Goal: Information Seeking & Learning: Understand process/instructions

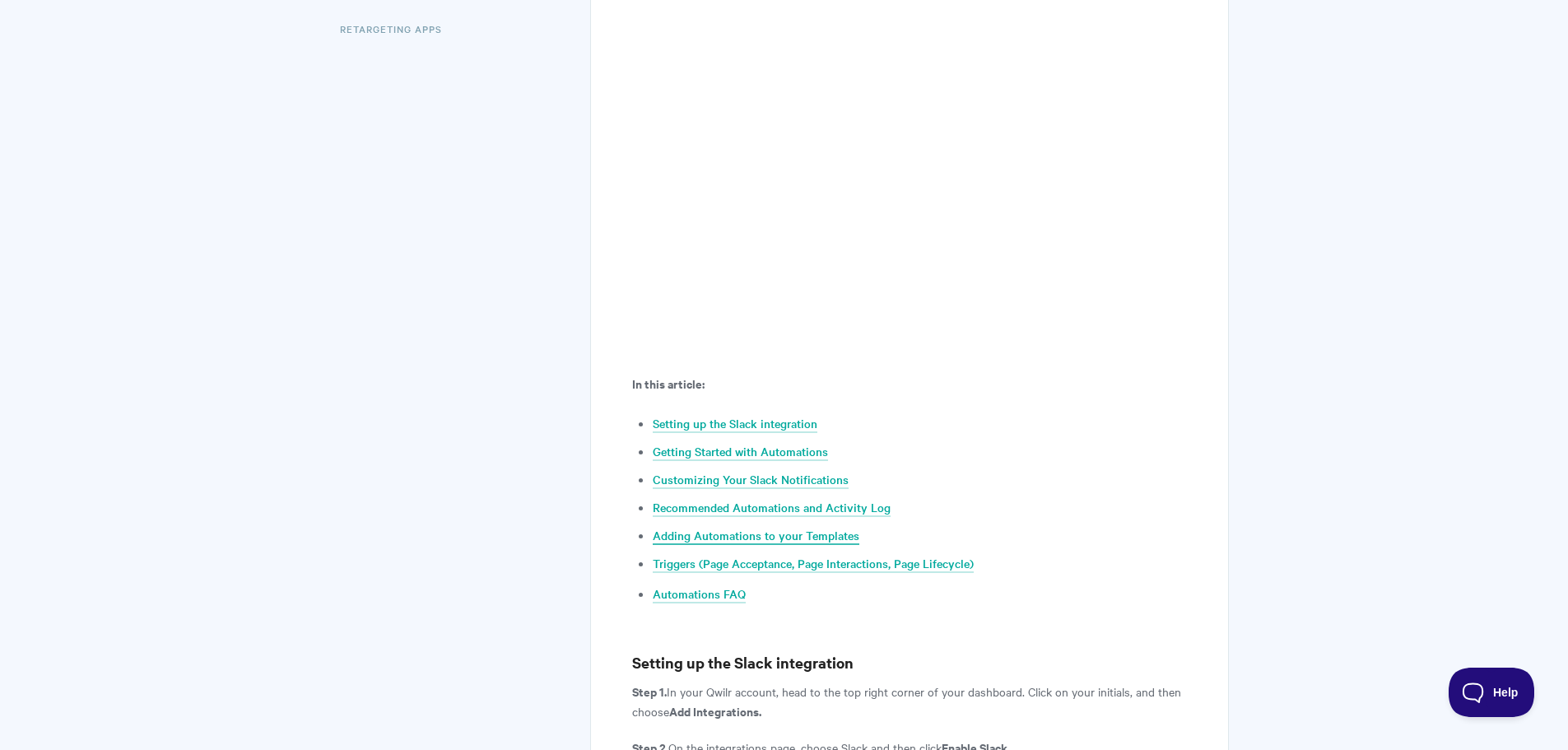
click at [770, 527] on link "Adding Automations to your Templates" at bounding box center [755, 536] width 206 height 18
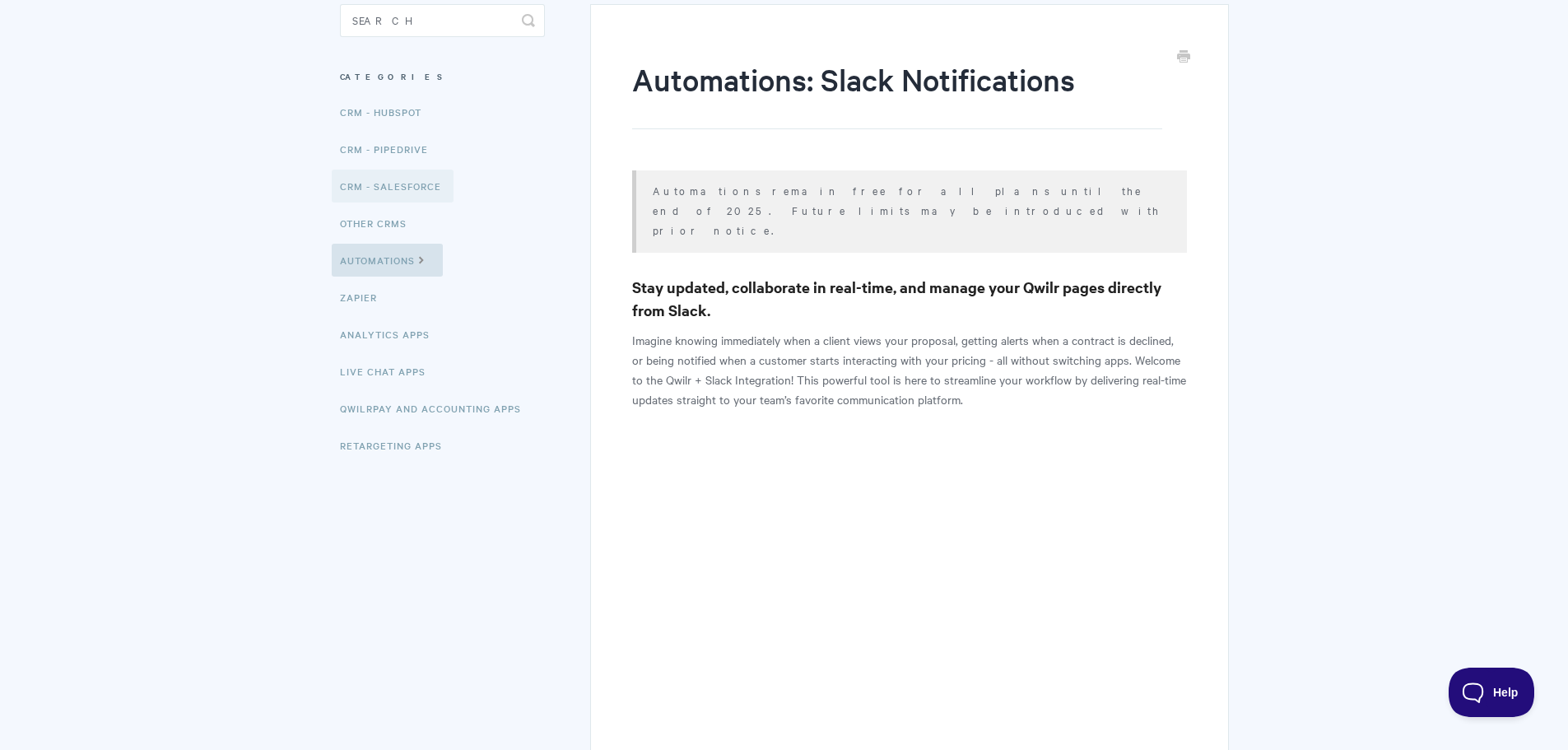
scroll to position [165, 0]
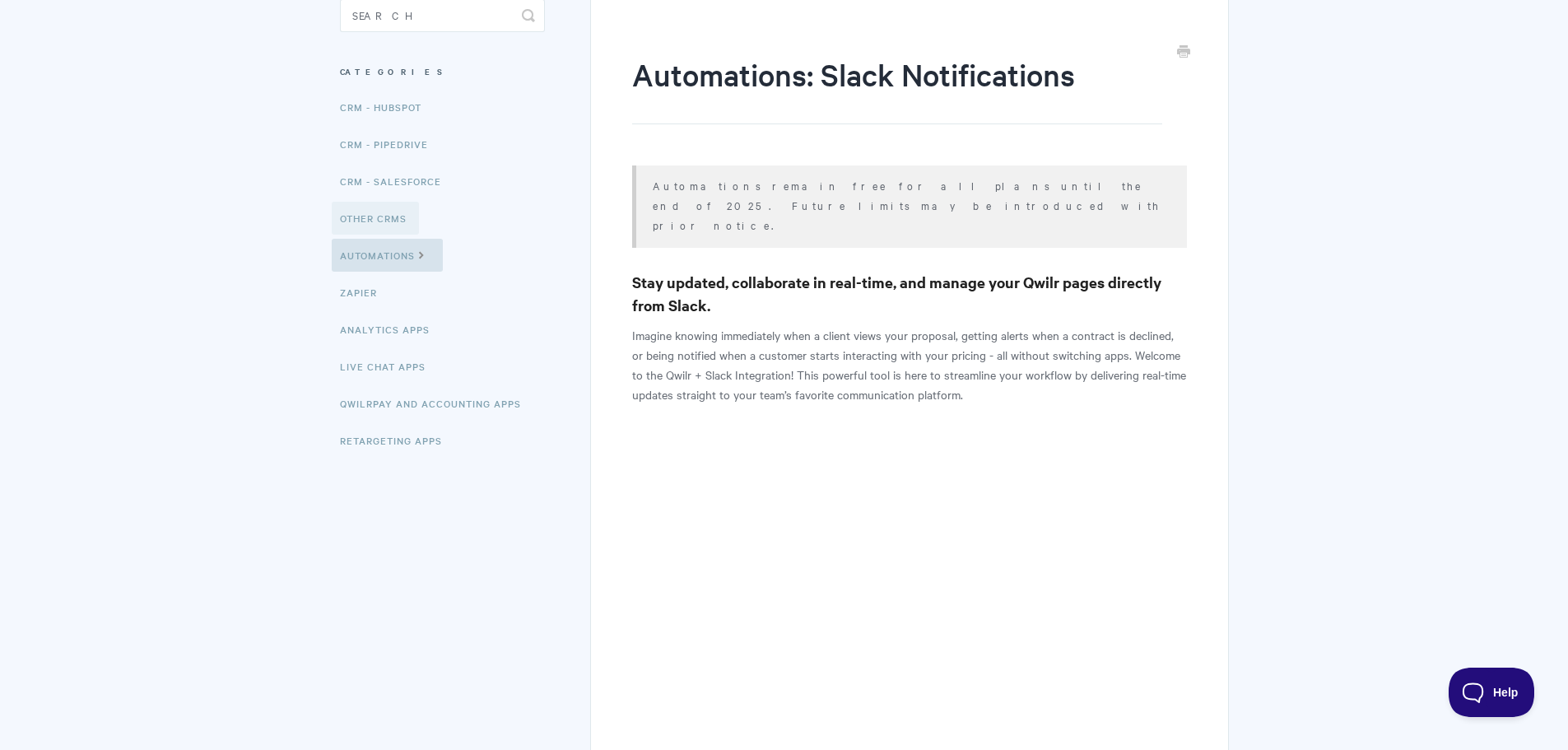
click at [405, 217] on link "Other CRMs" at bounding box center [375, 218] width 88 height 33
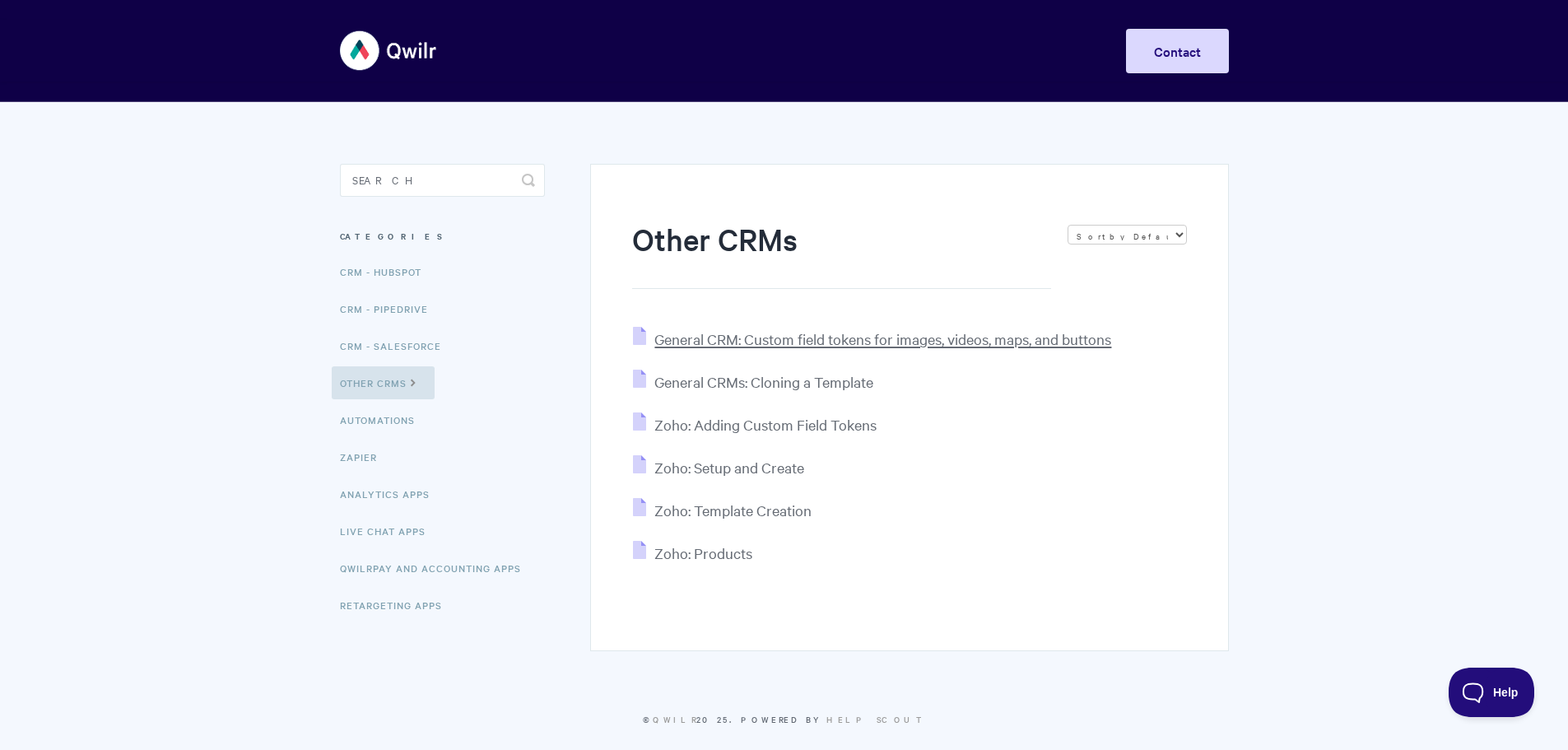
click at [820, 334] on span "General CRM: Custom field tokens for images, videos, maps, and buttons" at bounding box center [883, 339] width 457 height 19
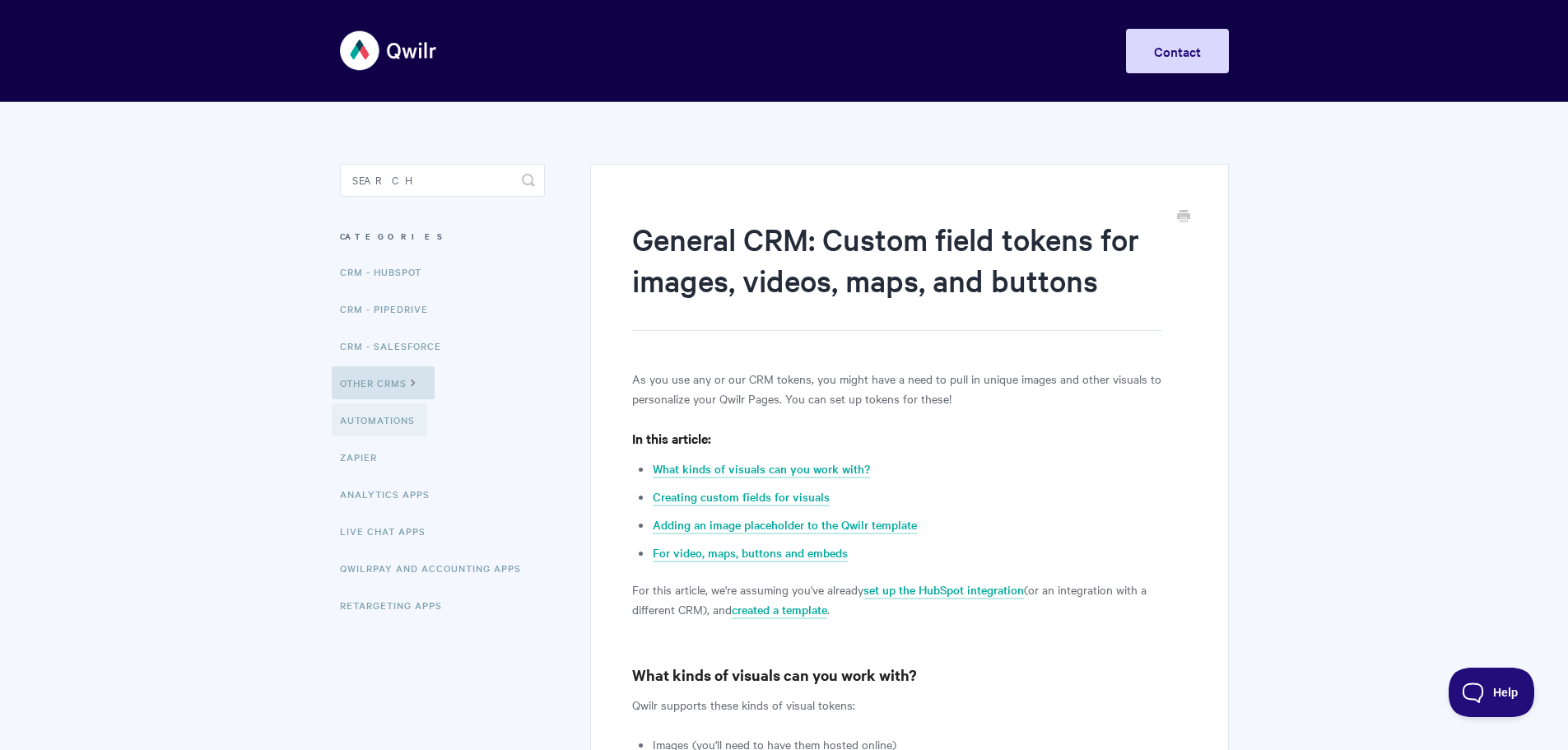
click at [389, 418] on link "Automations" at bounding box center [379, 420] width 95 height 33
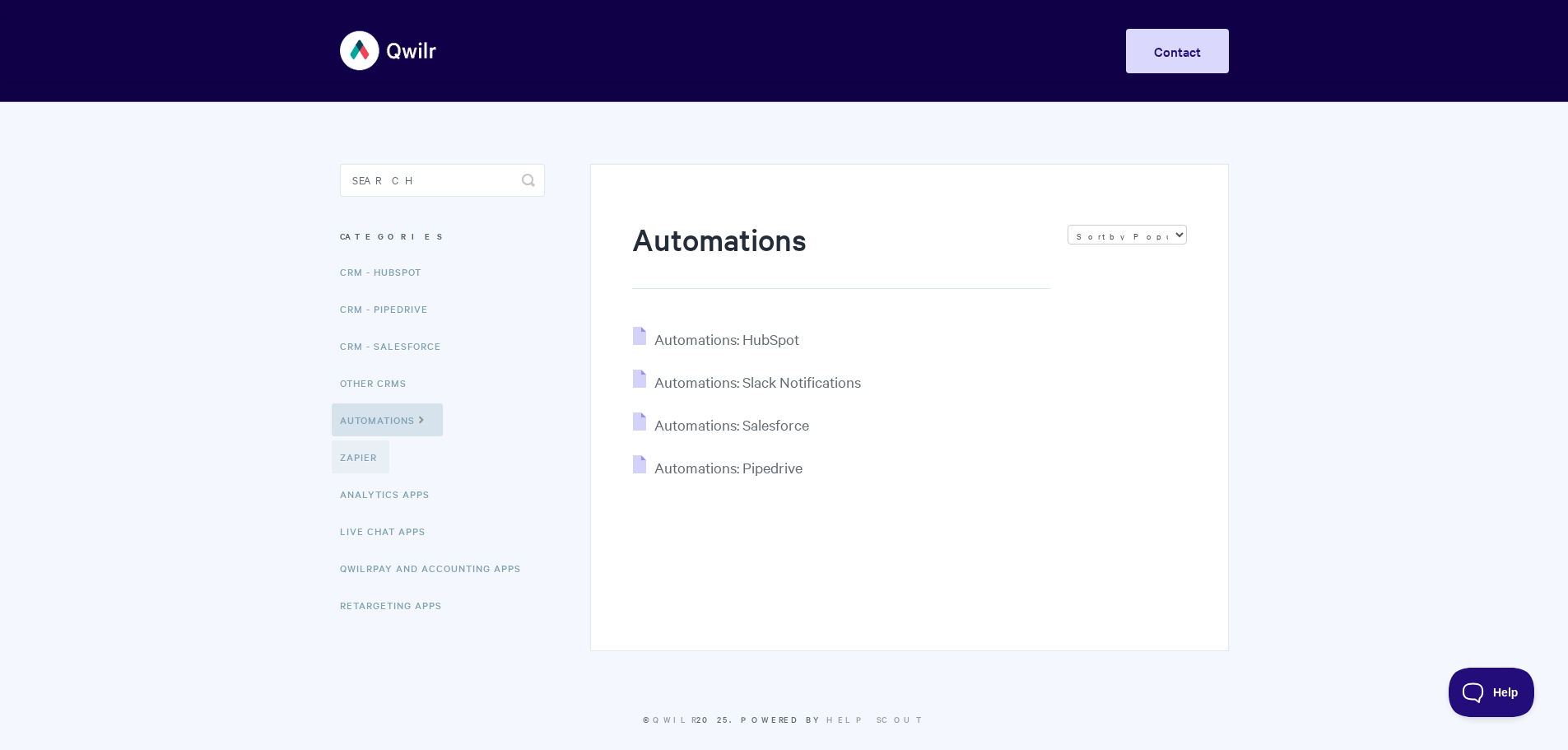
click at [388, 455] on link "Zapier" at bounding box center [360, 457] width 58 height 33
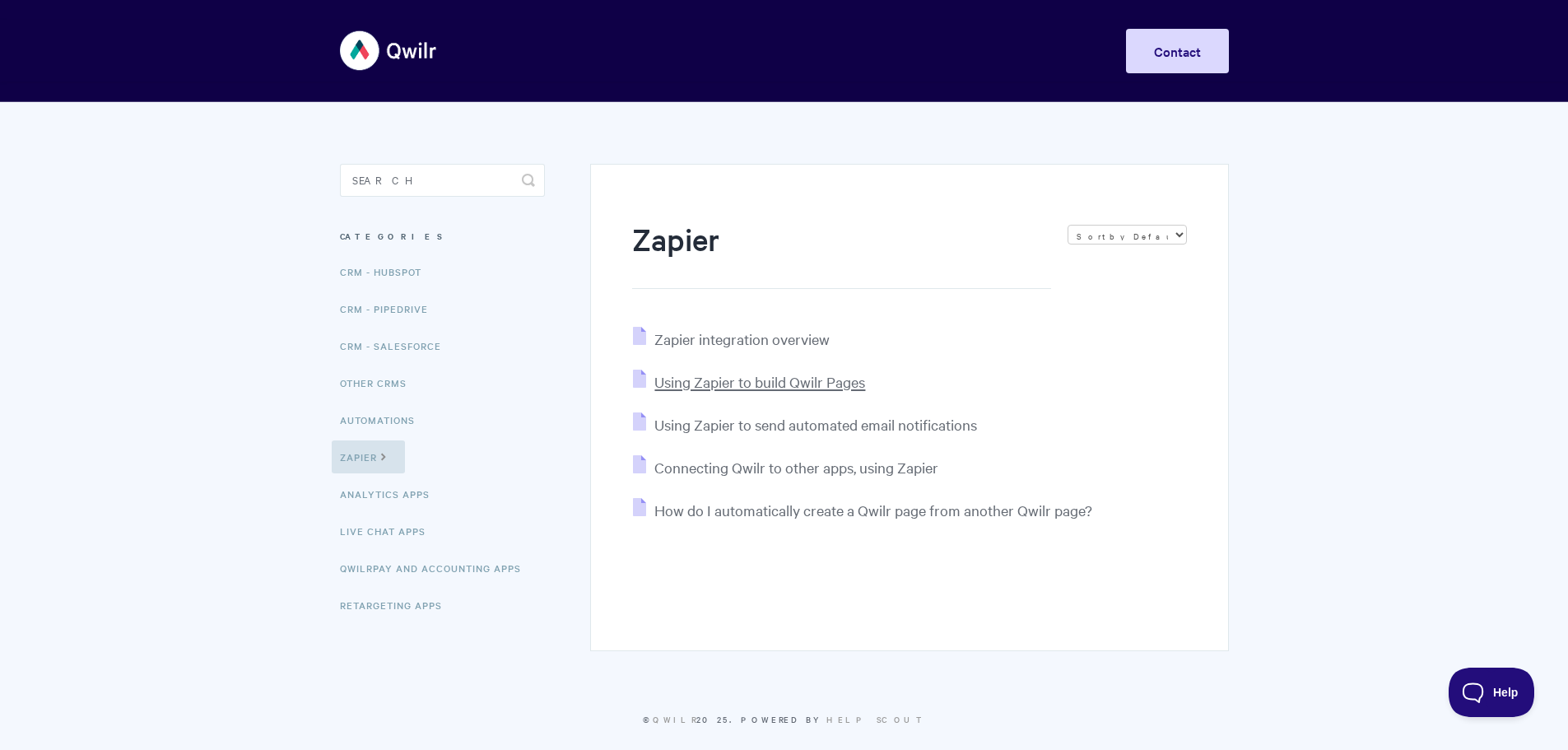
click at [701, 388] on span "Using Zapier to build Qwilr Pages" at bounding box center [759, 382] width 210 height 19
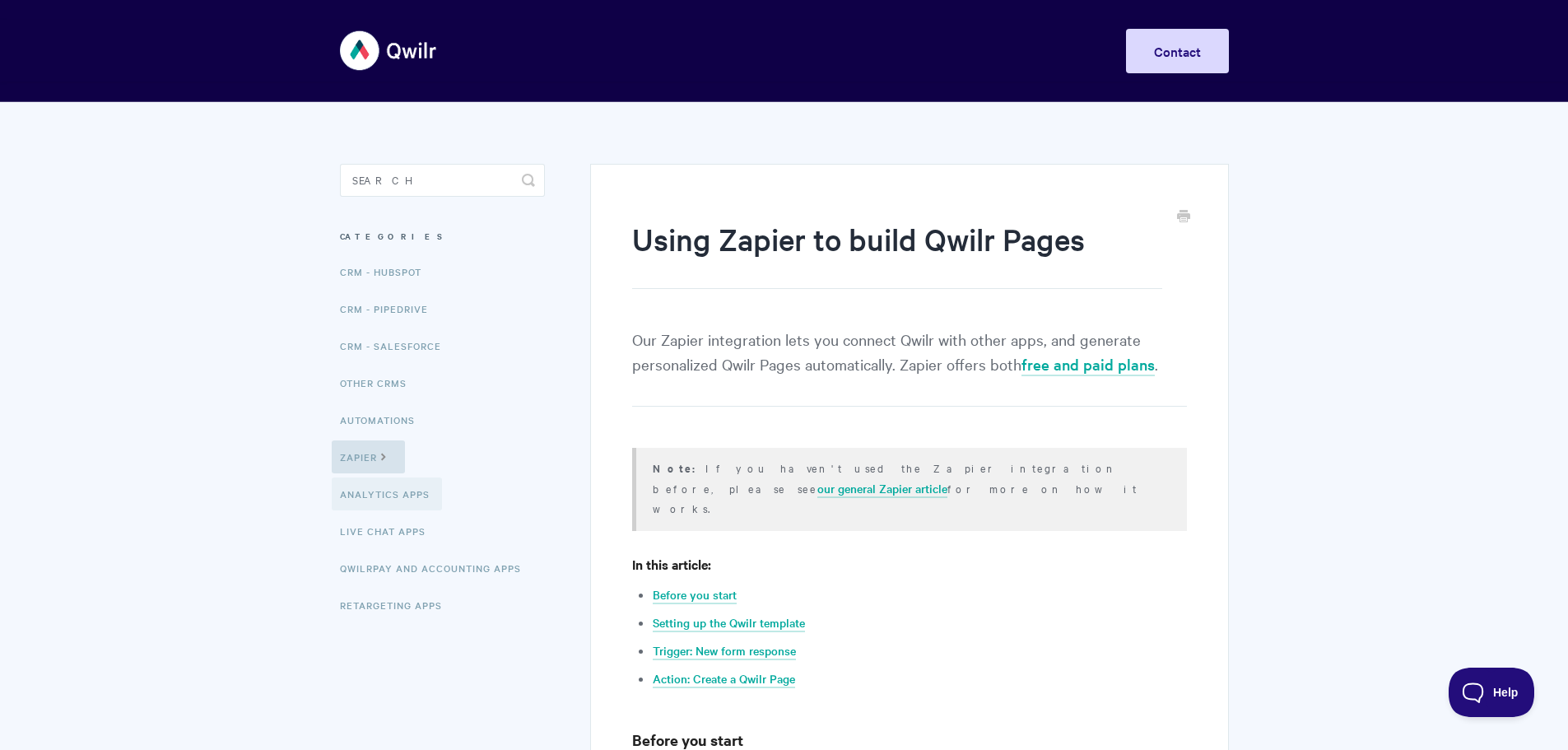
click at [393, 487] on link "Analytics Apps" at bounding box center [387, 493] width 110 height 33
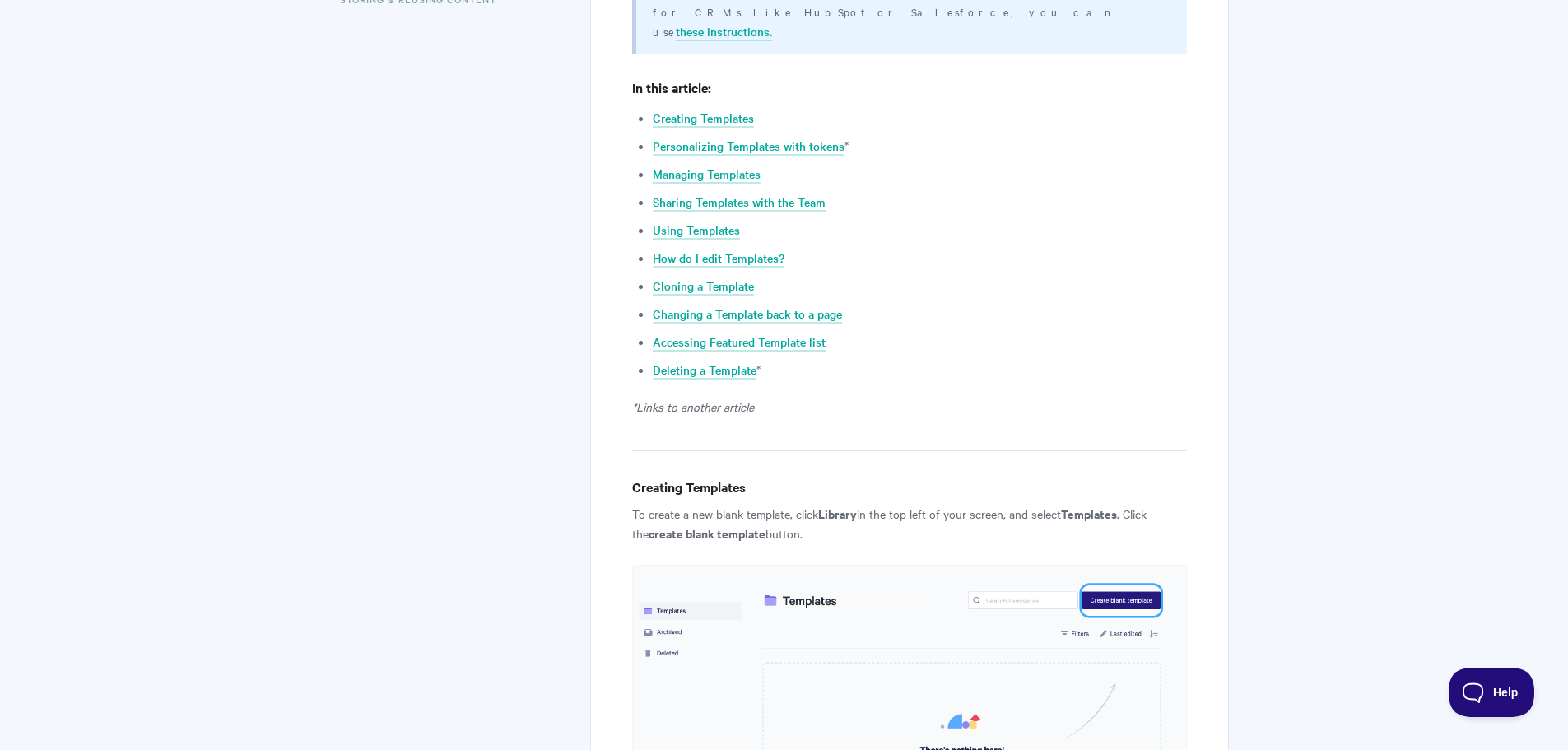
scroll to position [658, 0]
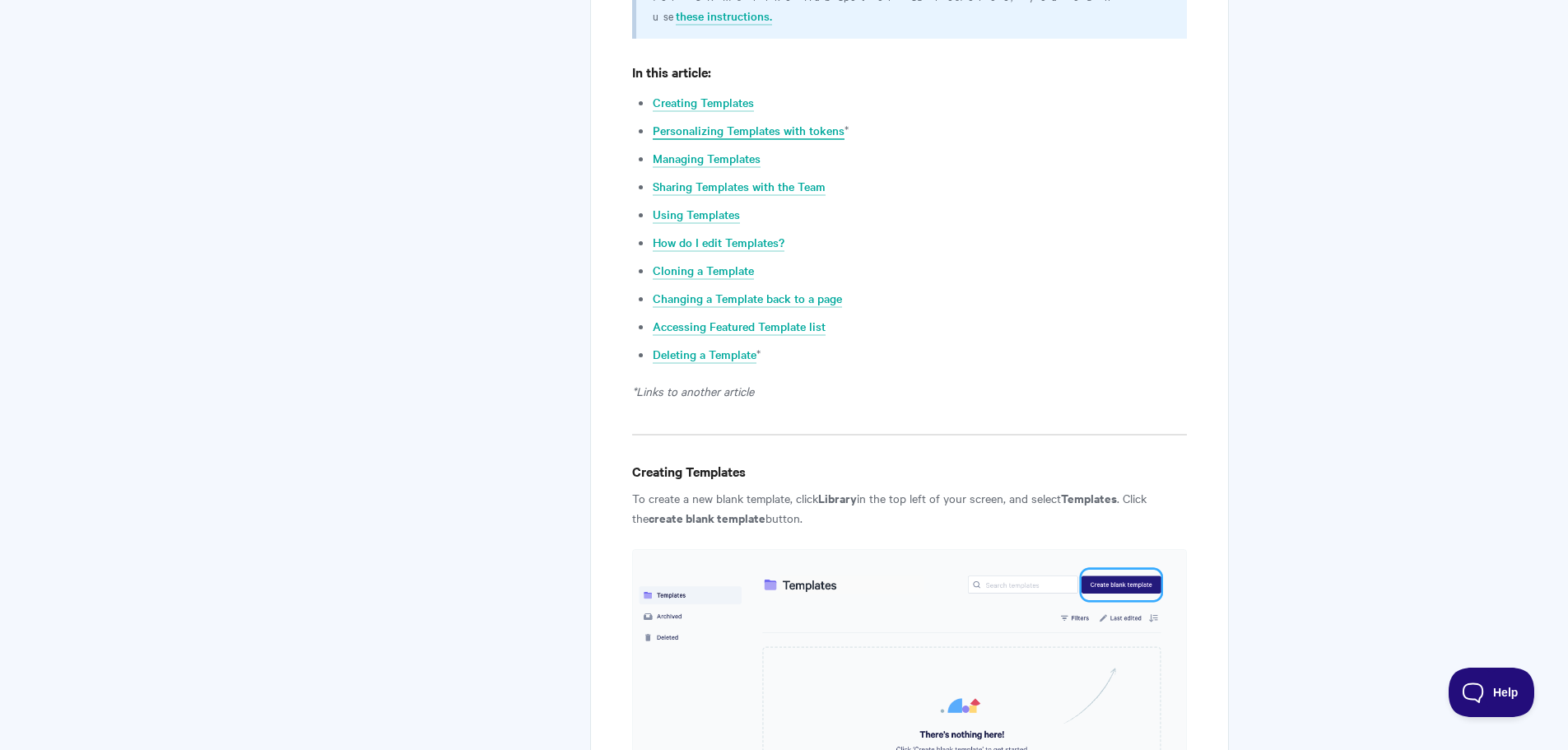
click at [746, 122] on link "Personalizing Templates with tokens" at bounding box center [748, 130] width 191 height 18
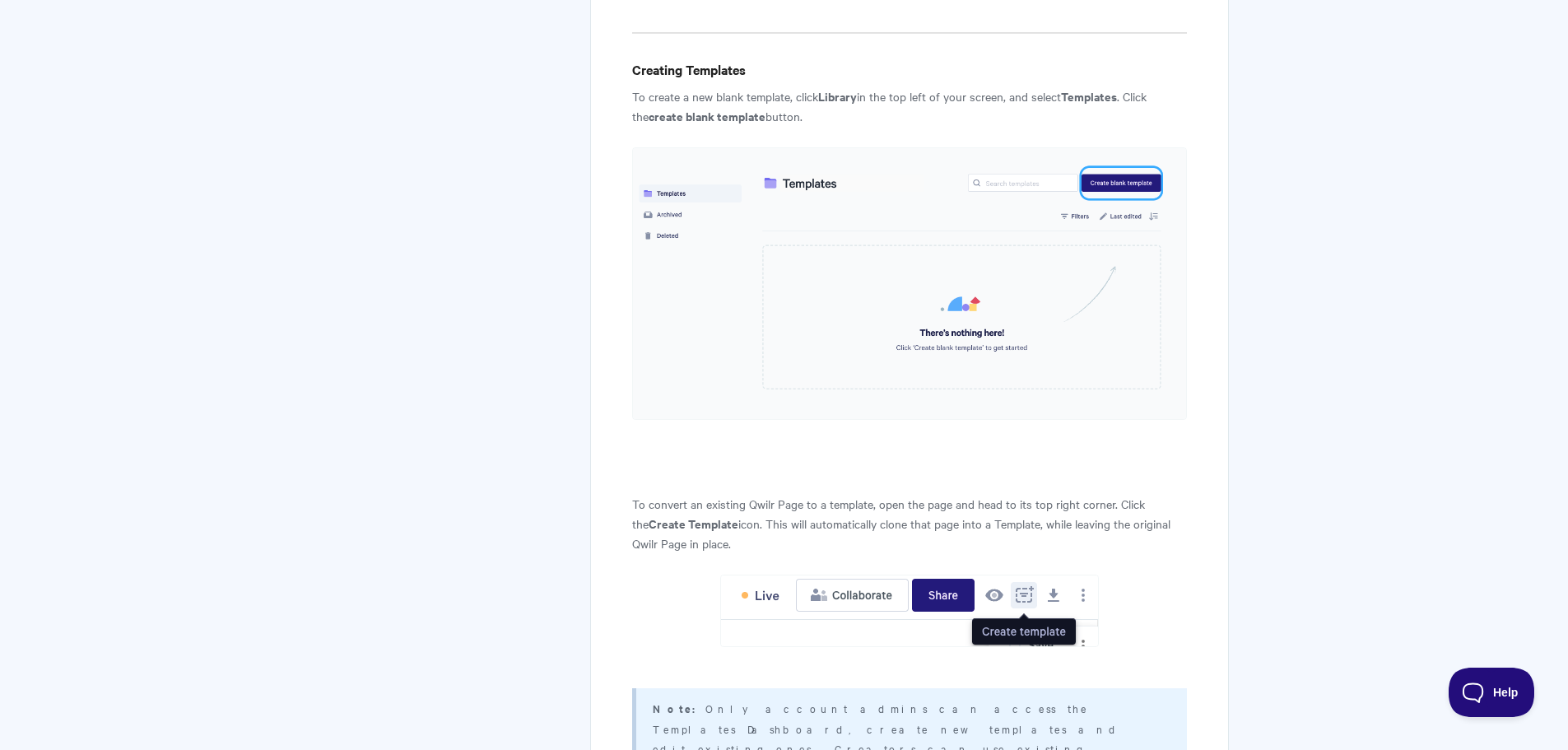
scroll to position [1318, 0]
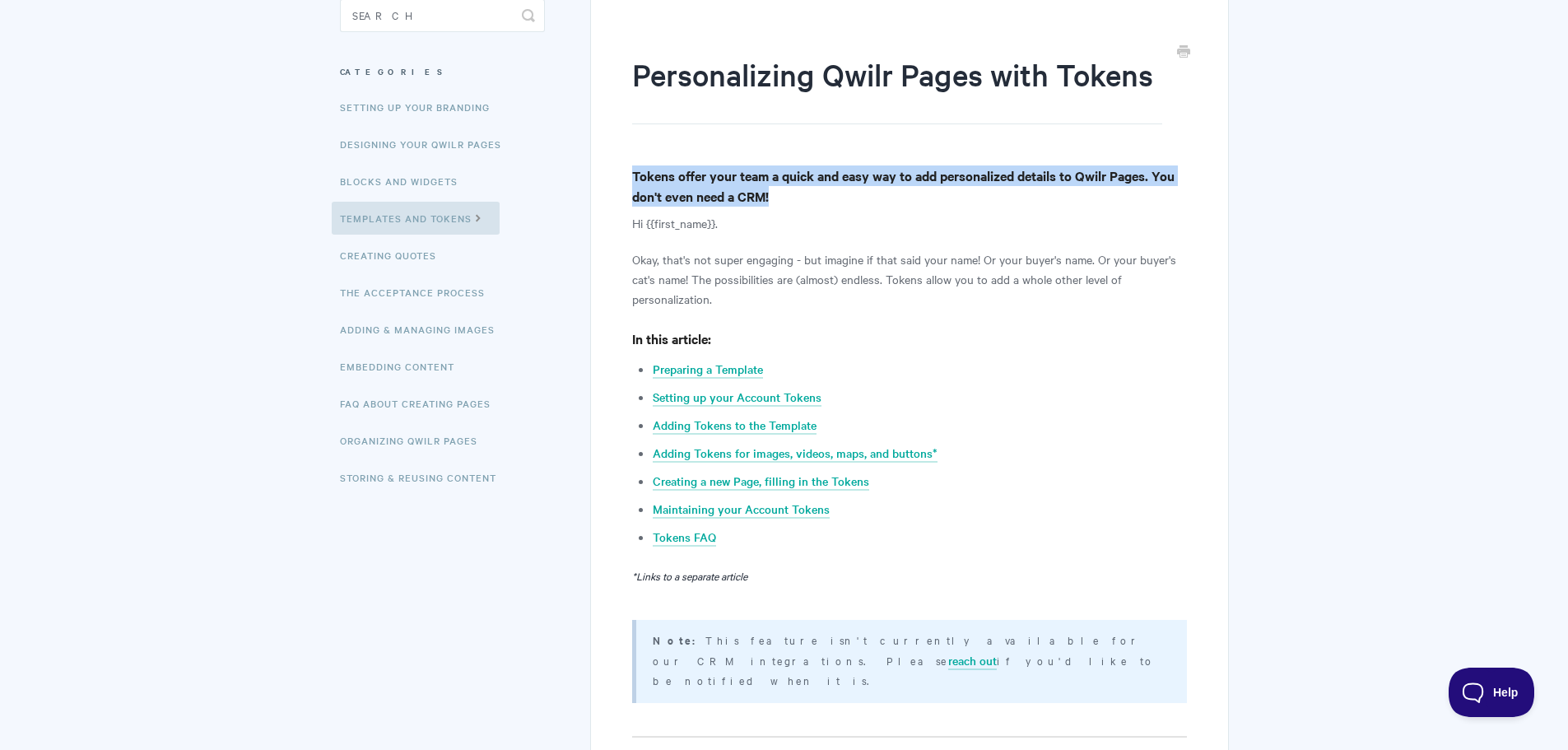
drag, startPoint x: 632, startPoint y: 178, endPoint x: 820, endPoint y: 195, distance: 188.8
click at [820, 195] on h4 "Tokens offer your team a quick and easy way to add personalized details to Qwil…" at bounding box center [909, 186] width 554 height 42
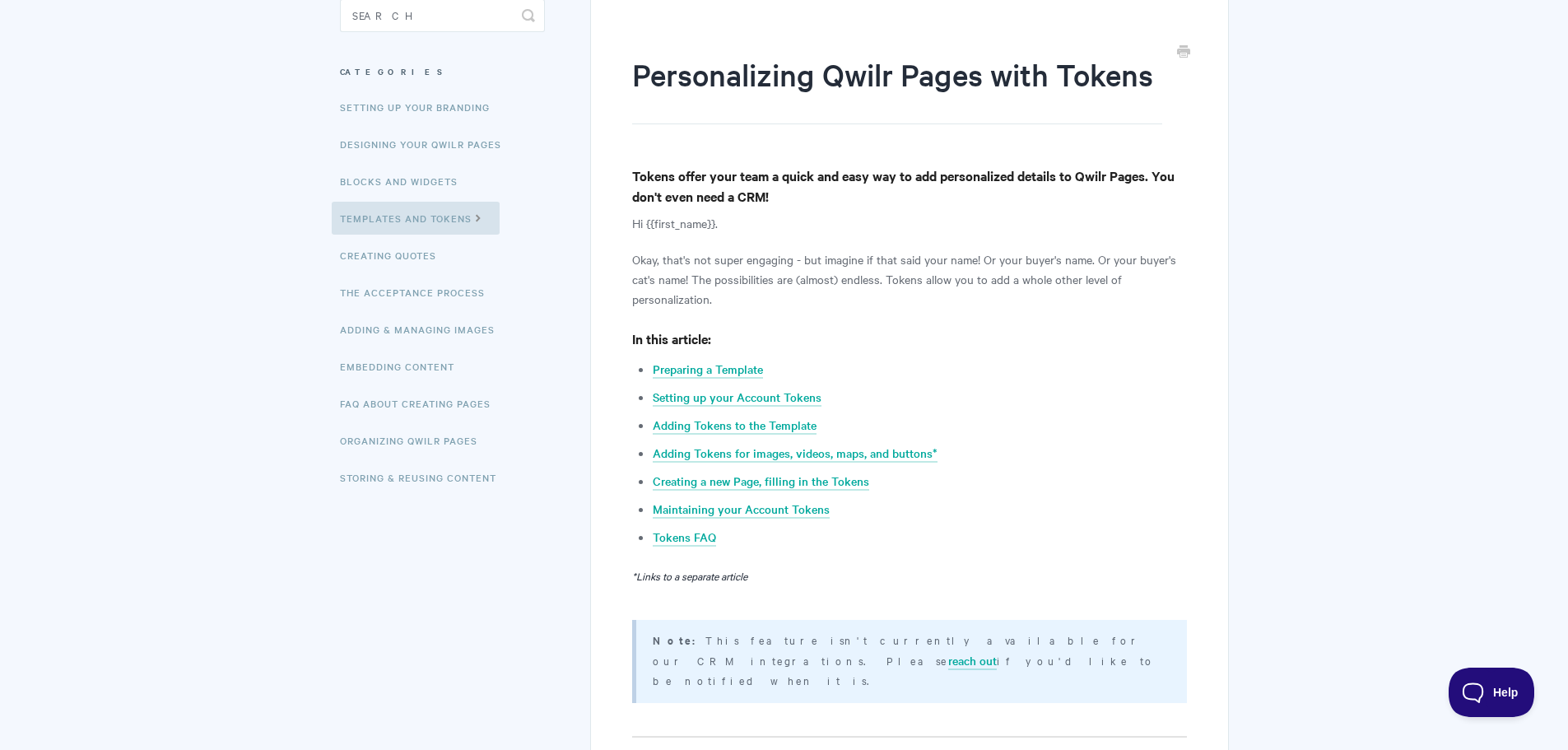
click at [772, 232] on p "Hi {{first_name}}." at bounding box center [909, 223] width 554 height 20
click at [770, 265] on p "Okay, that's not super engaging - but imagine if that said your name! Or your b…" at bounding box center [909, 279] width 554 height 59
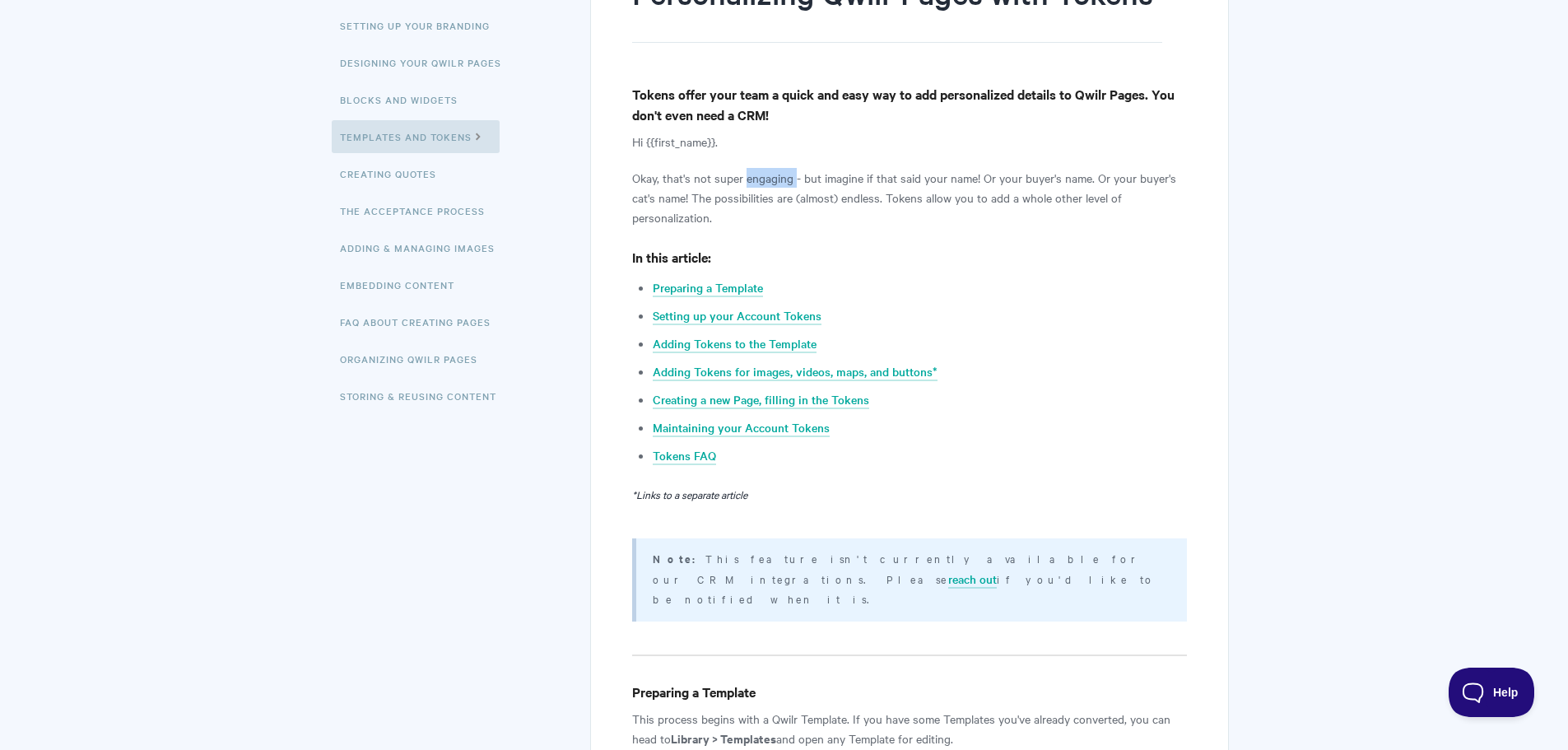
scroll to position [247, 0]
click at [694, 455] on link "Tokens FAQ" at bounding box center [684, 455] width 63 height 18
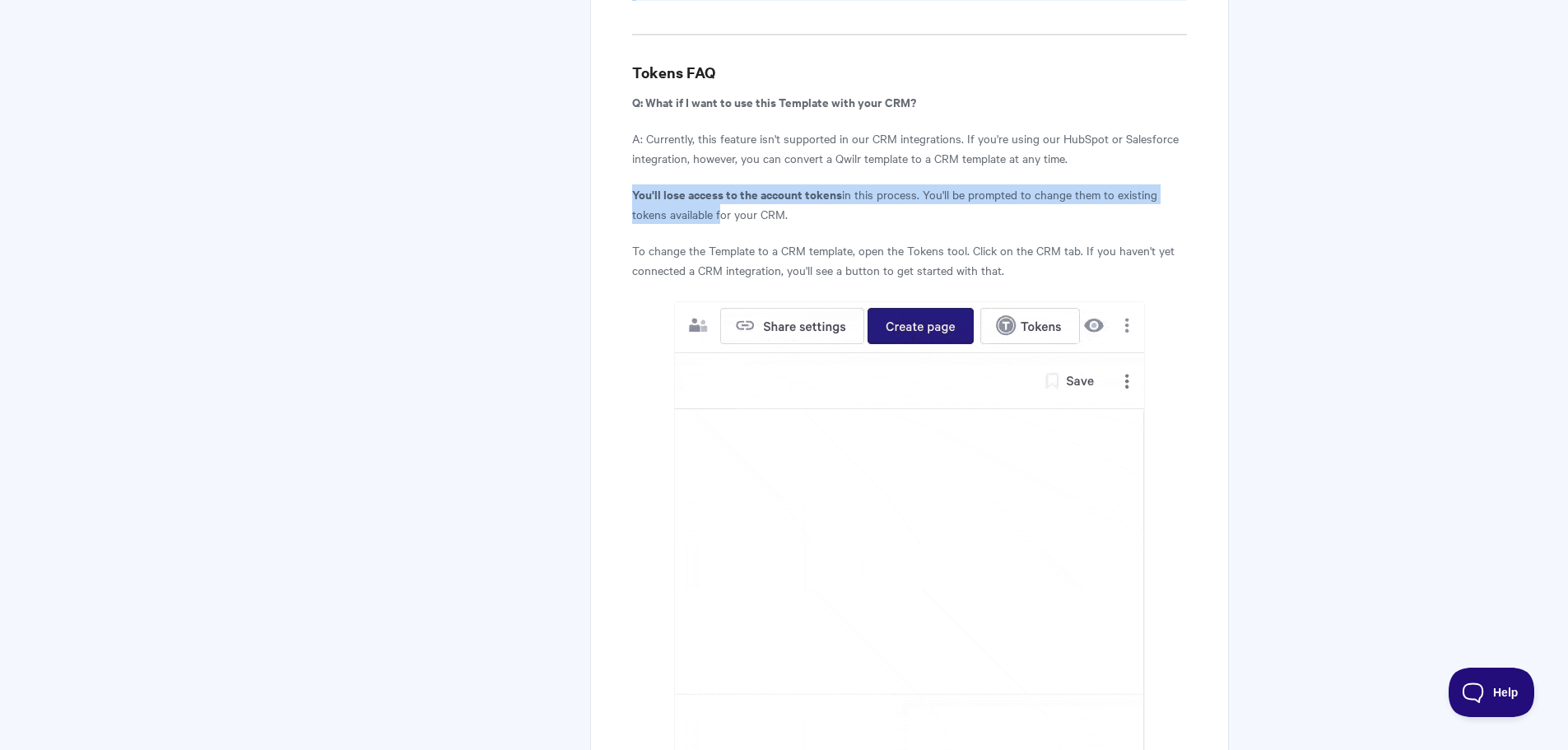
drag, startPoint x: 632, startPoint y: 134, endPoint x: 717, endPoint y: 154, distance: 87.3
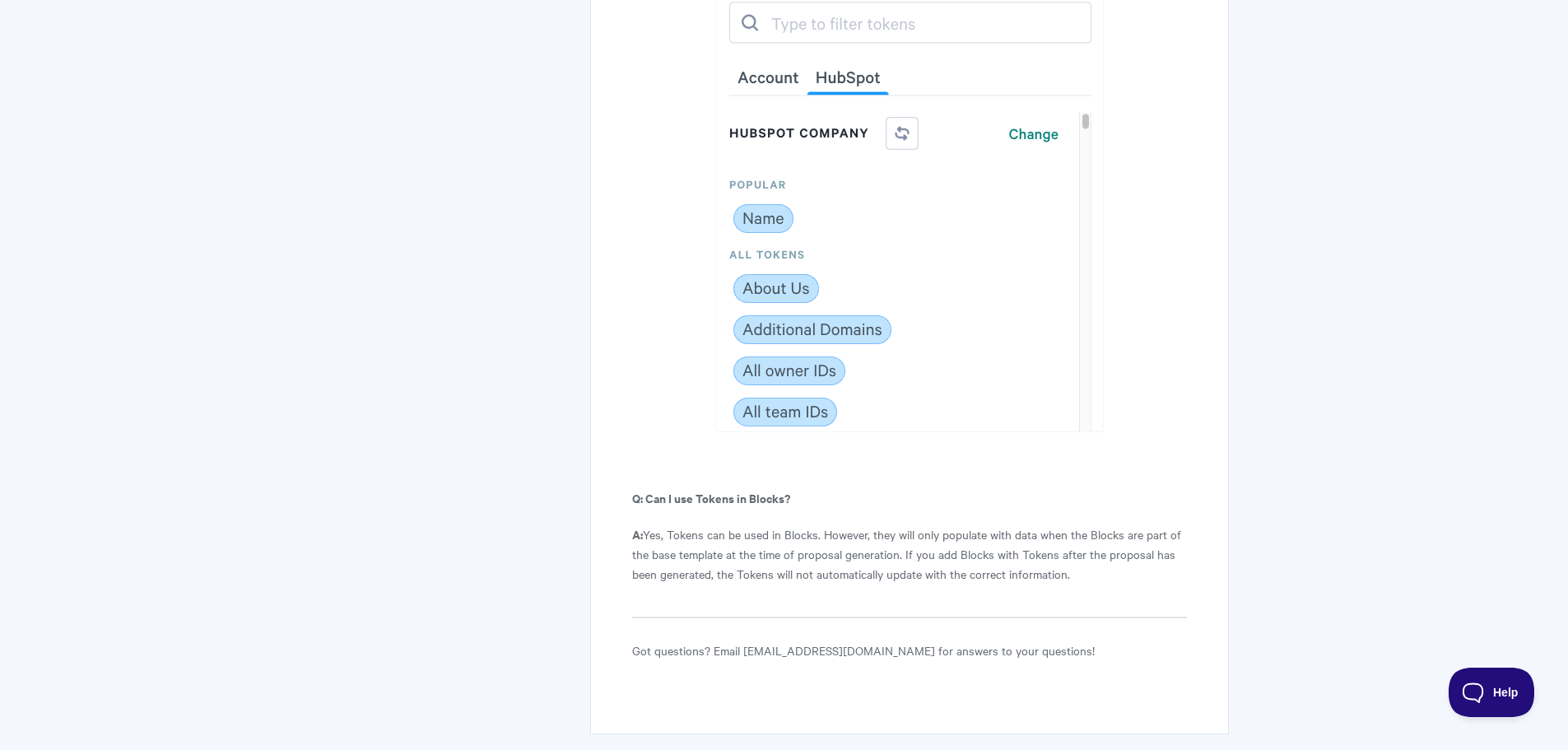
scroll to position [9206, 0]
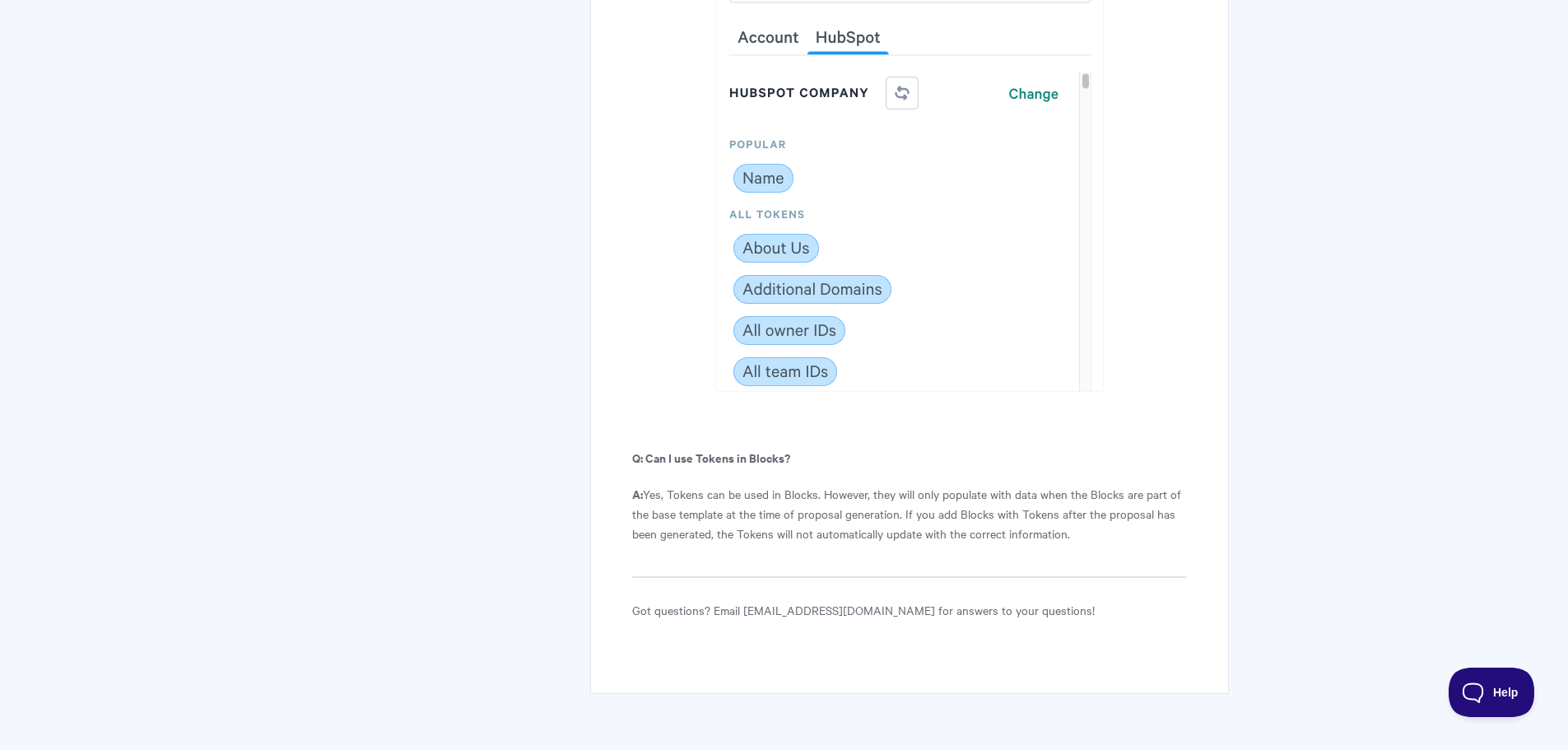
click at [798, 484] on p "A: Yes, Tokens can be used in Blocks. However, they will only populate with dat…" at bounding box center [909, 513] width 554 height 59
click at [955, 484] on p "A: Yes, Tokens can be used in Blocks. However, they will only populate with dat…" at bounding box center [909, 513] width 554 height 59
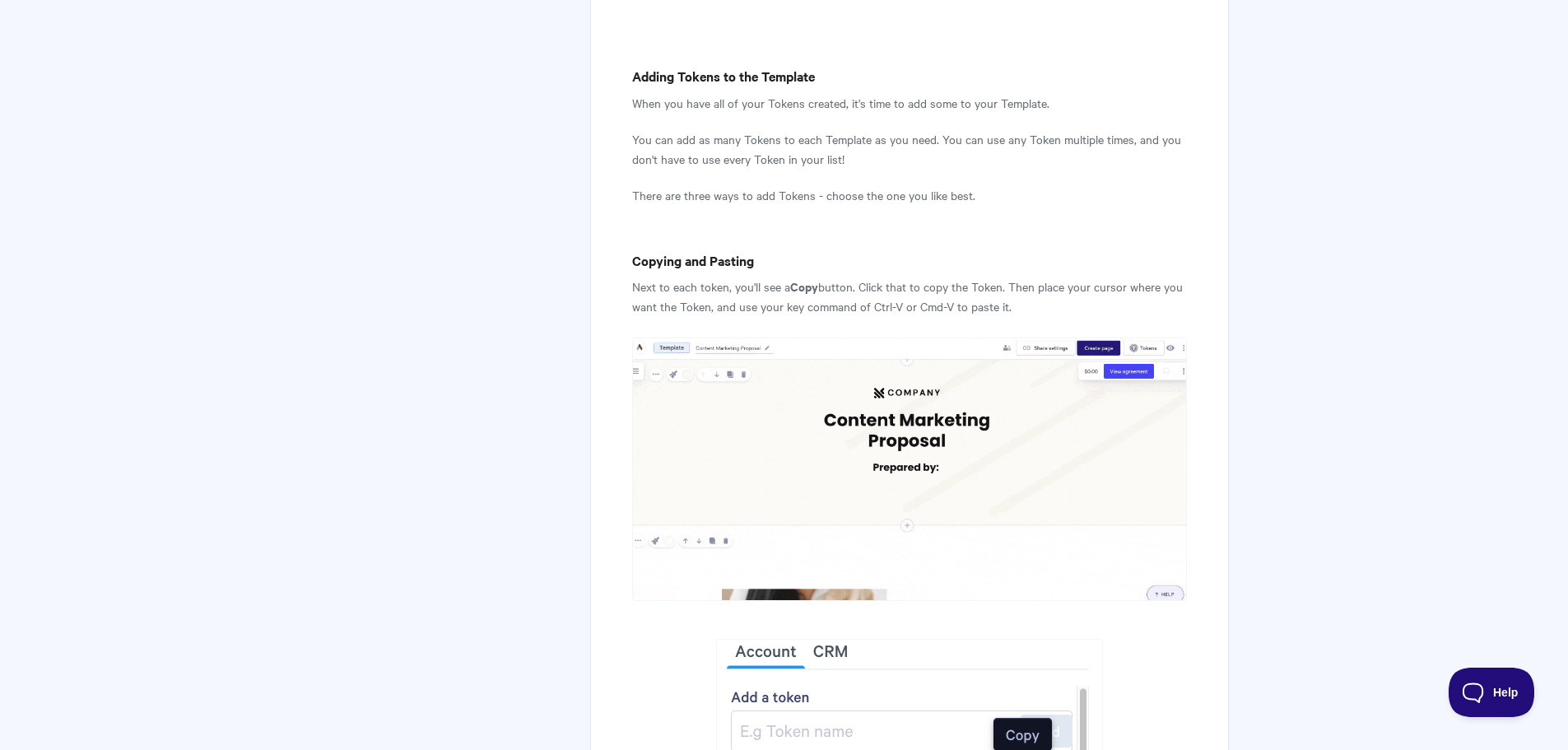
scroll to position [2517, 0]
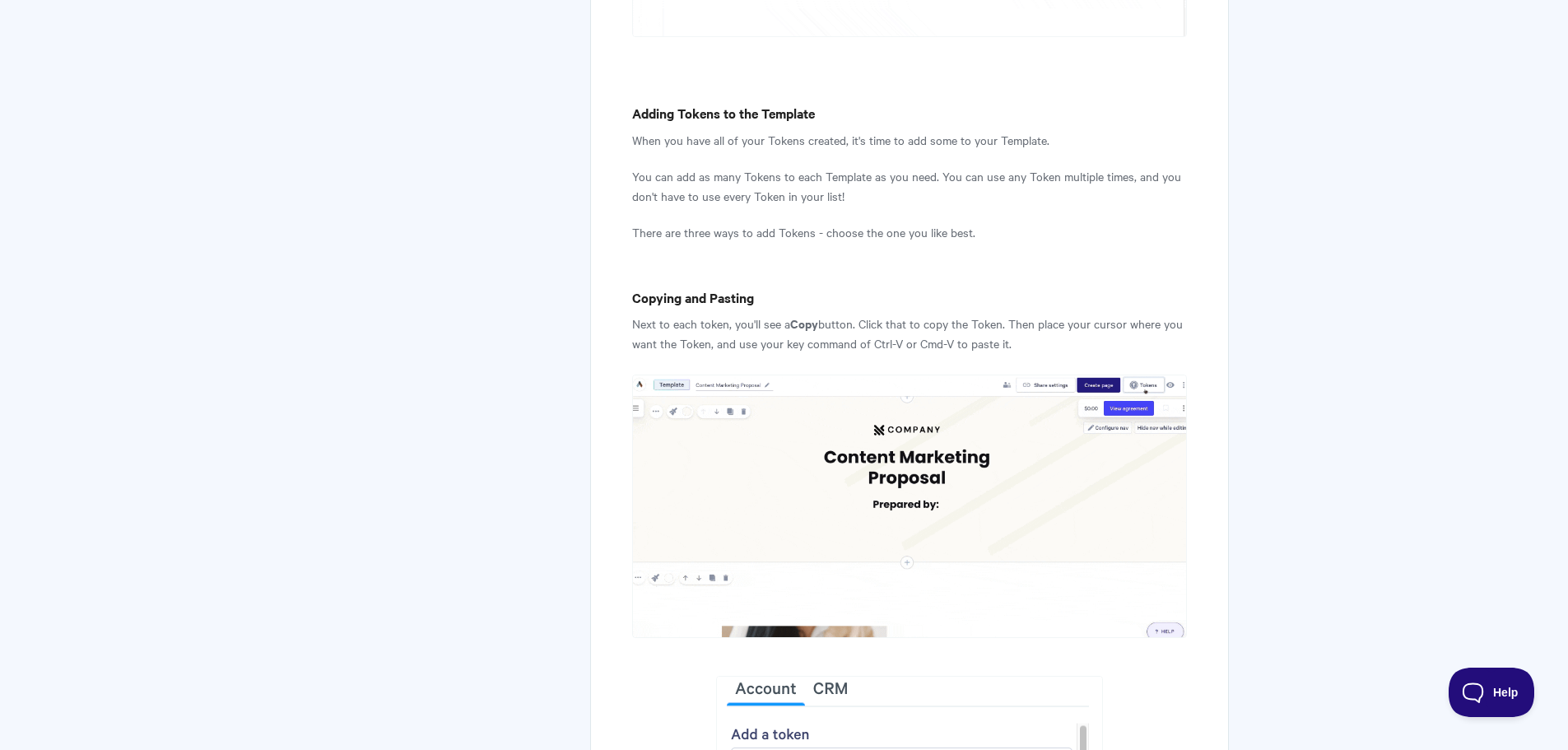
drag, startPoint x: 645, startPoint y: 122, endPoint x: 1089, endPoint y: 125, distance: 444.0
click at [1089, 130] on p "When you have all of your Tokens created, it's time to add some to your Templat…" at bounding box center [909, 140] width 554 height 20
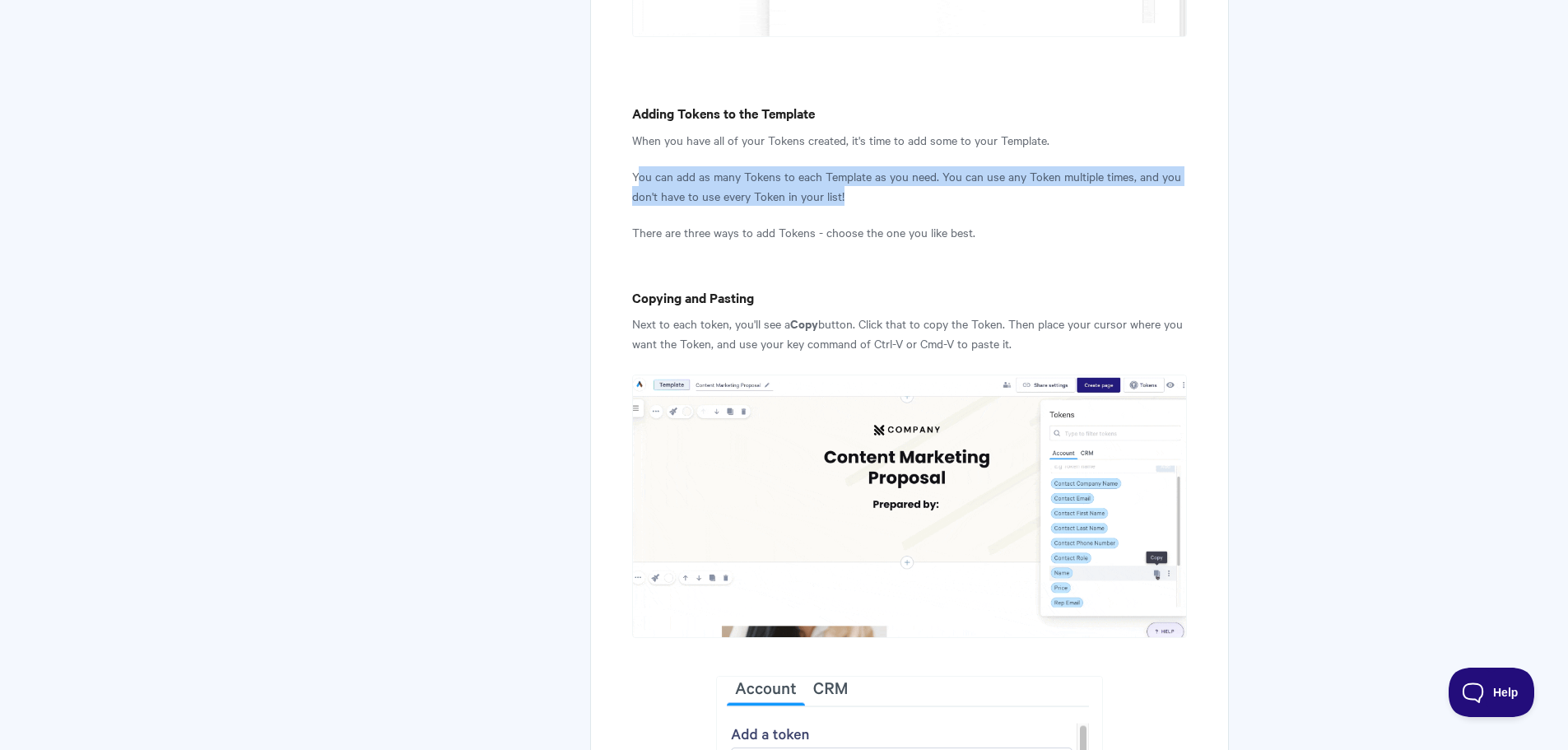
drag, startPoint x: 638, startPoint y: 158, endPoint x: 876, endPoint y: 176, distance: 238.7
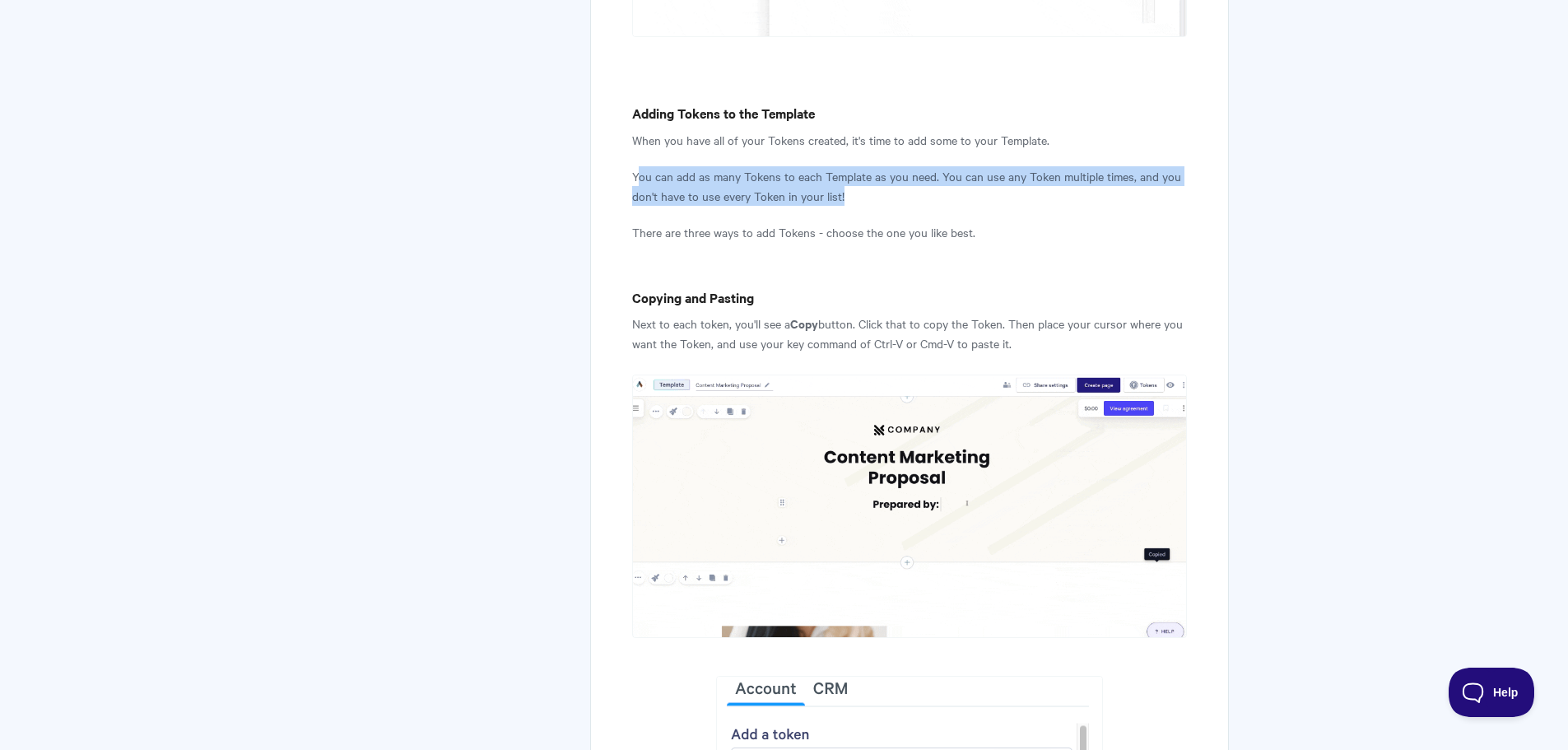
click at [876, 176] on p "You can add as many Tokens to each Template as you need. You can use any Token …" at bounding box center [909, 186] width 554 height 40
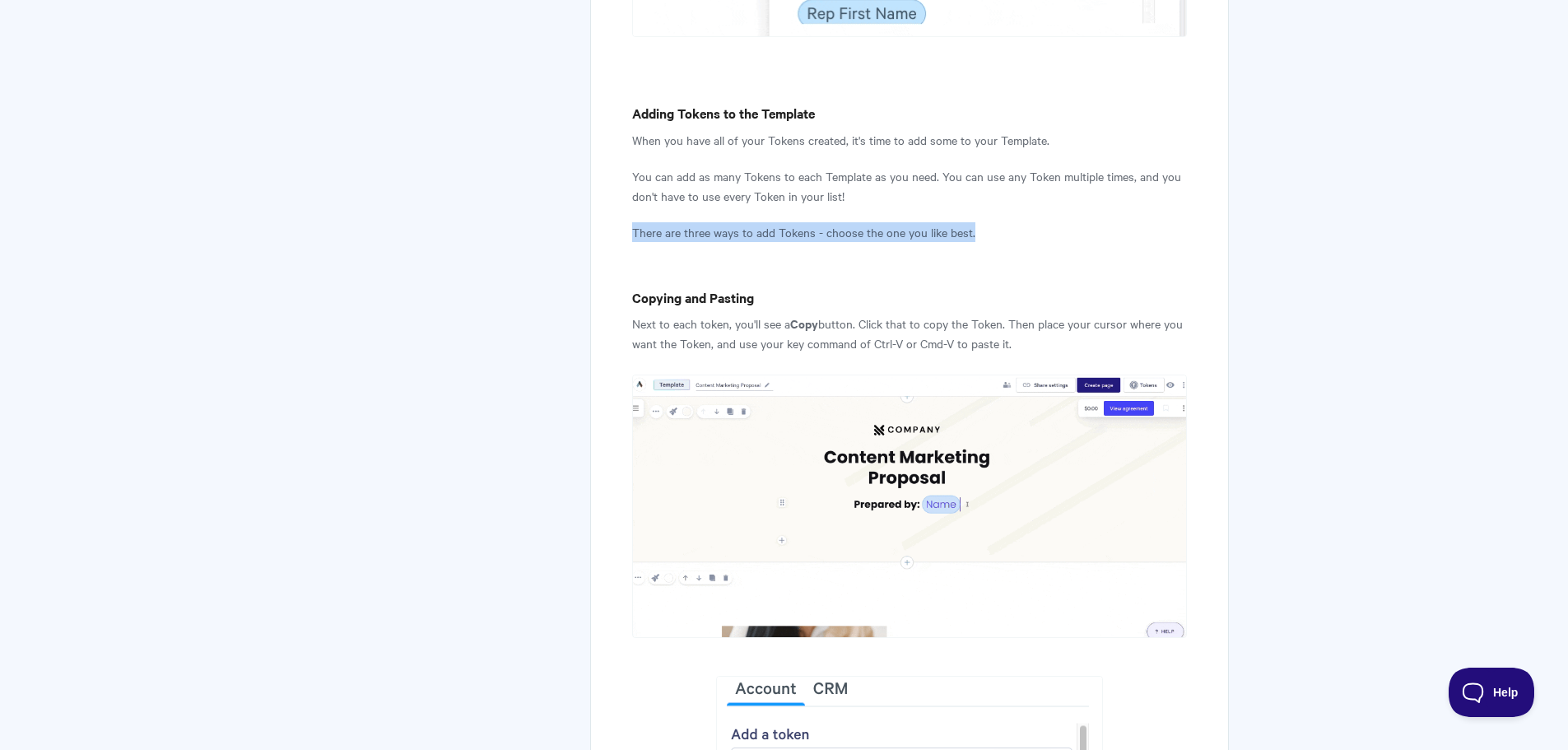
drag, startPoint x: 632, startPoint y: 210, endPoint x: 987, endPoint y: 216, distance: 355.1
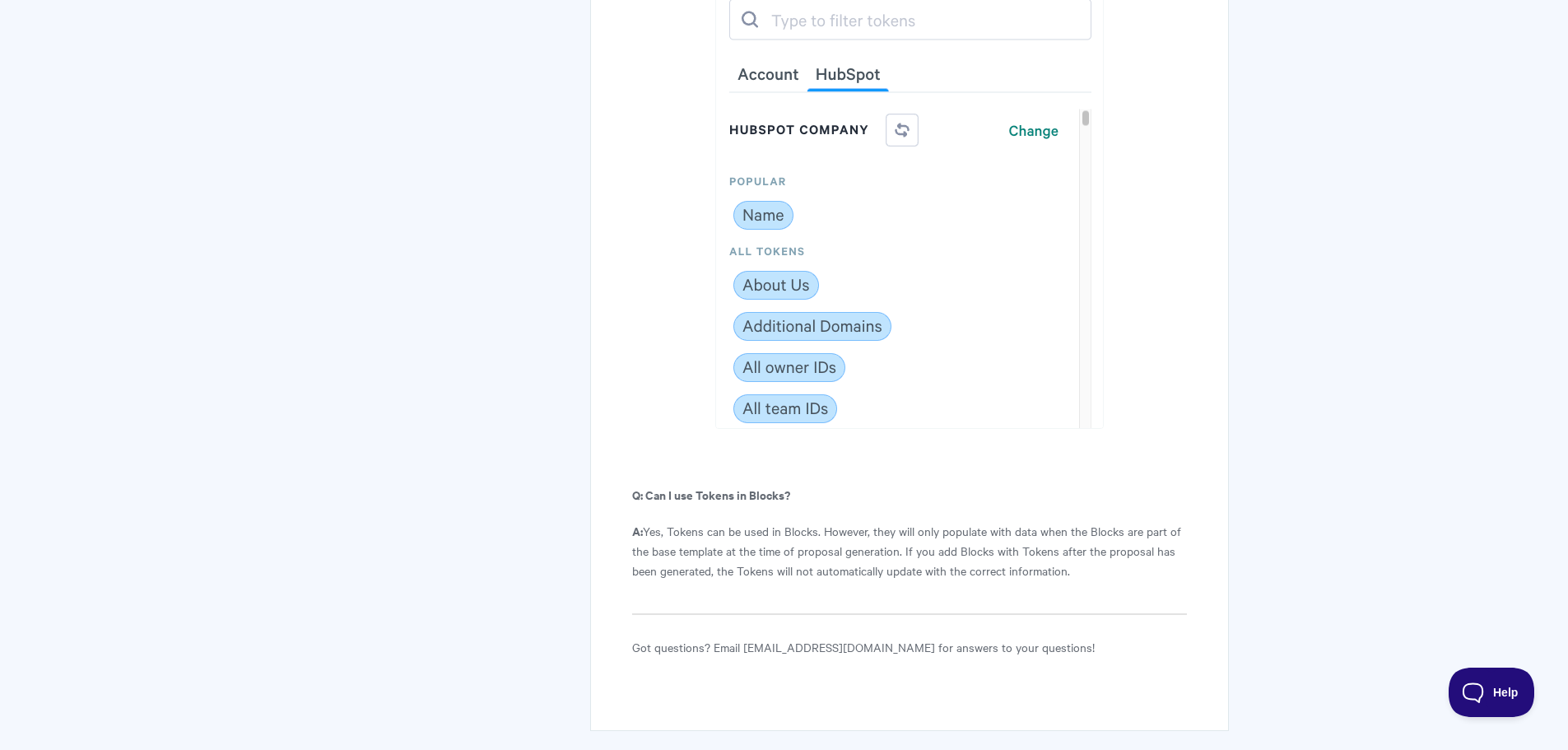
scroll to position [9206, 0]
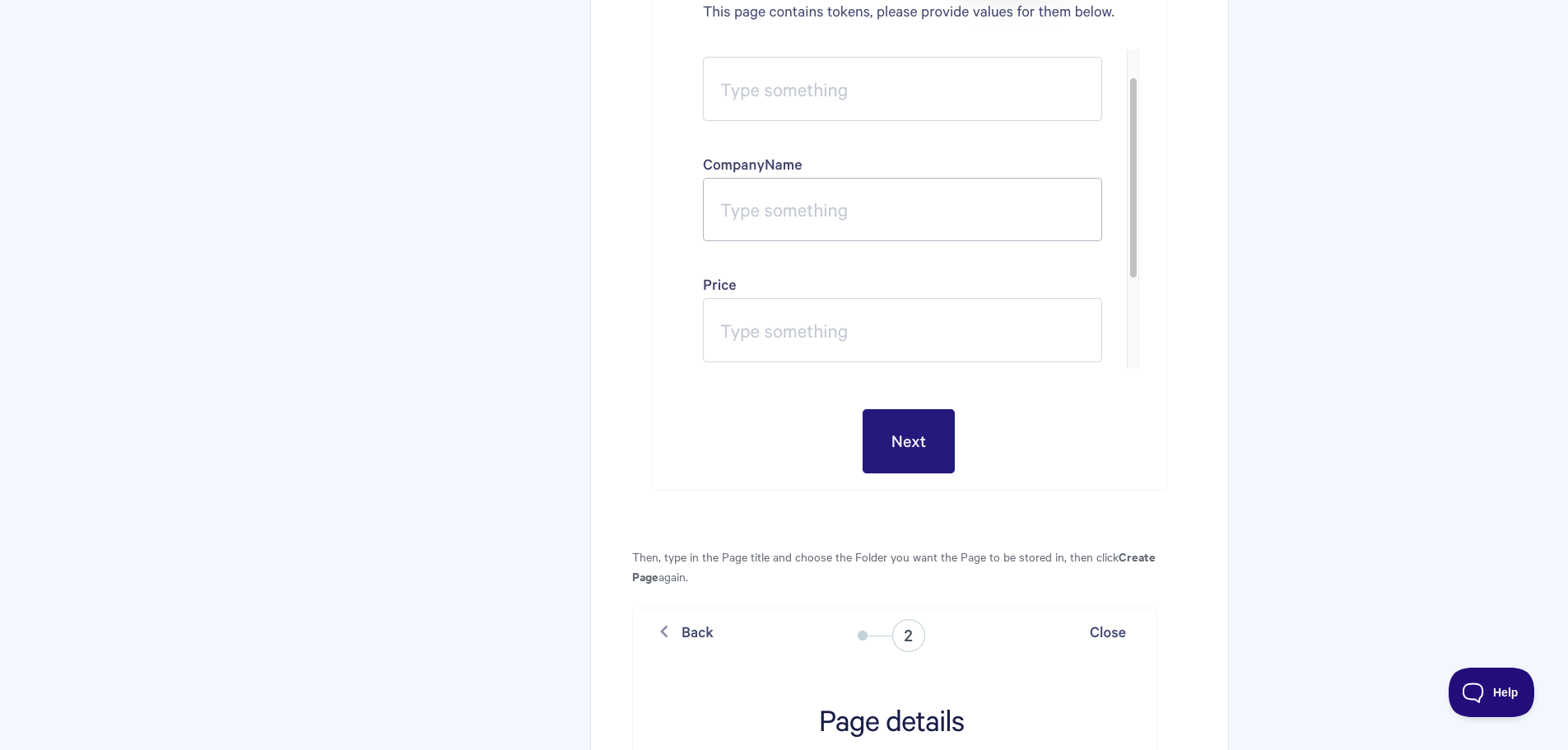
scroll to position [6008, 0]
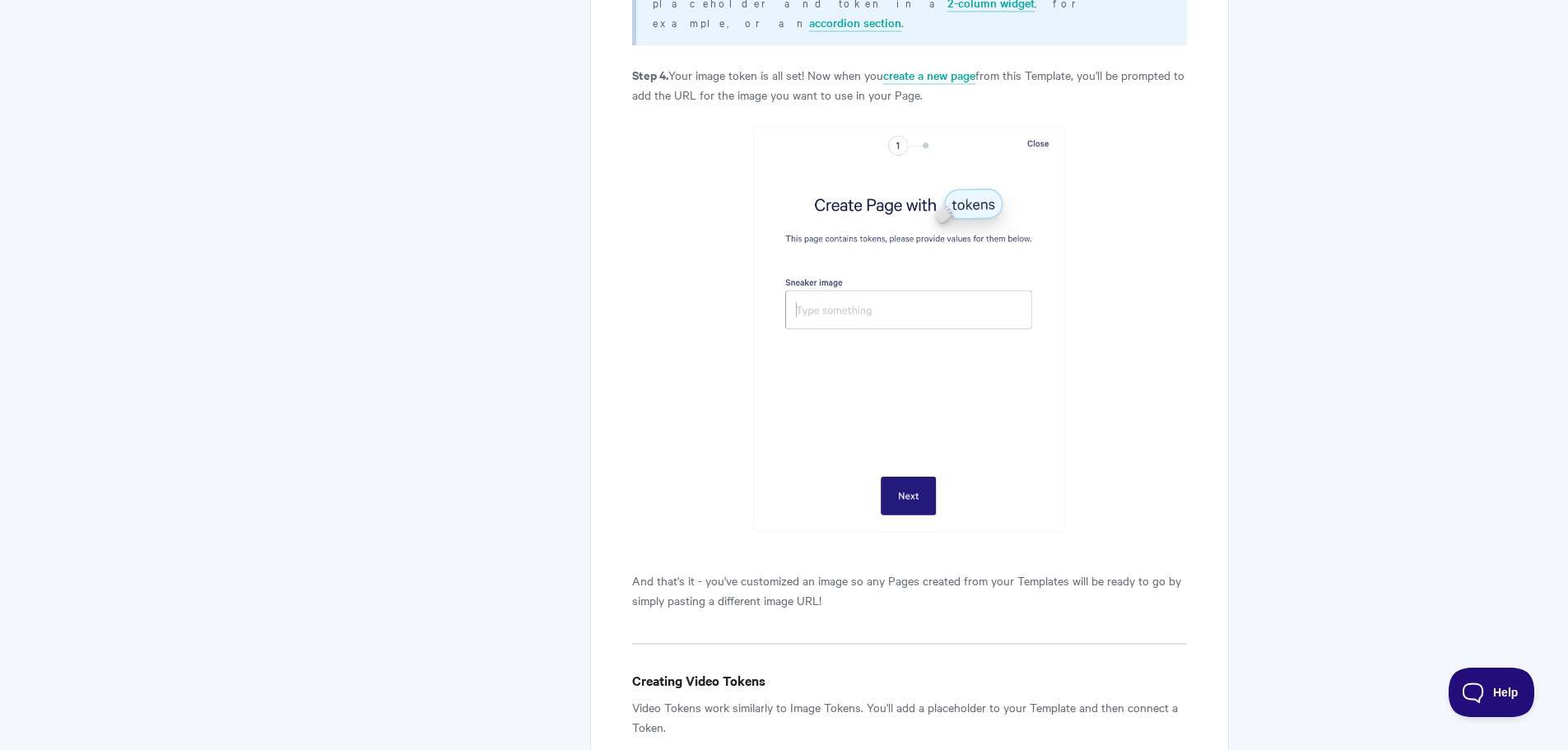
scroll to position [3294, 0]
